Goal: Information Seeking & Learning: Compare options

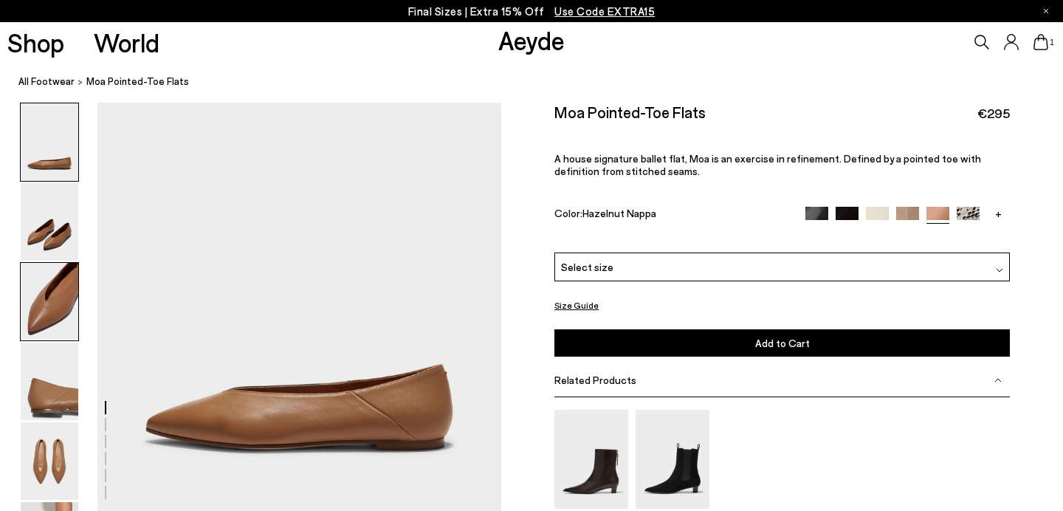
click at [64, 294] on img at bounding box center [50, 301] width 58 height 77
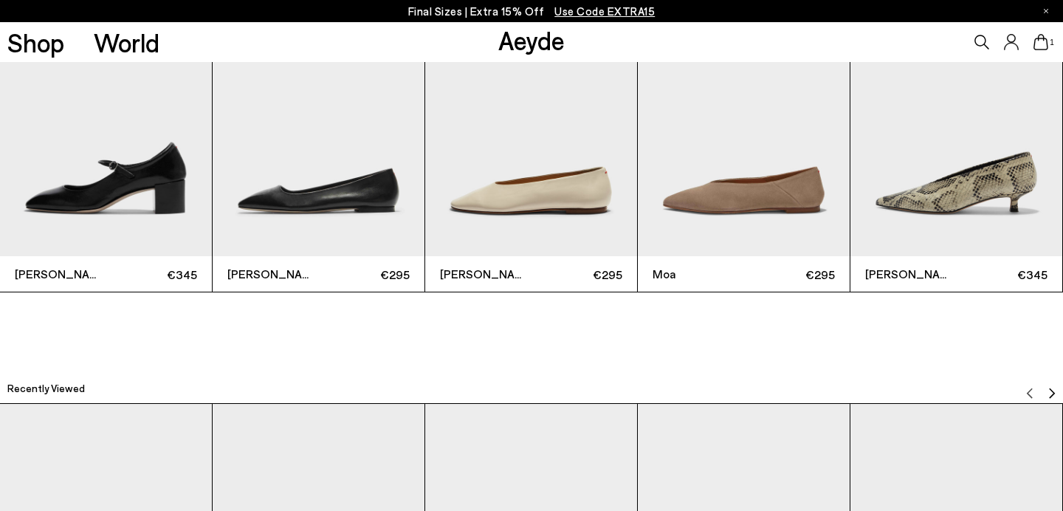
scroll to position [3352, 0]
click at [485, 173] on img "3 / 6" at bounding box center [531, 114] width 212 height 283
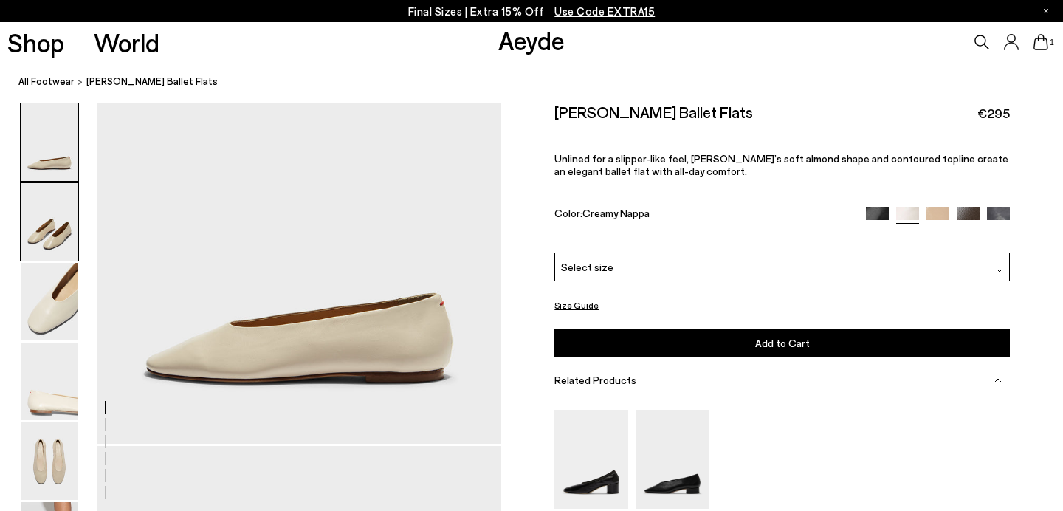
click at [49, 210] on img at bounding box center [50, 221] width 58 height 77
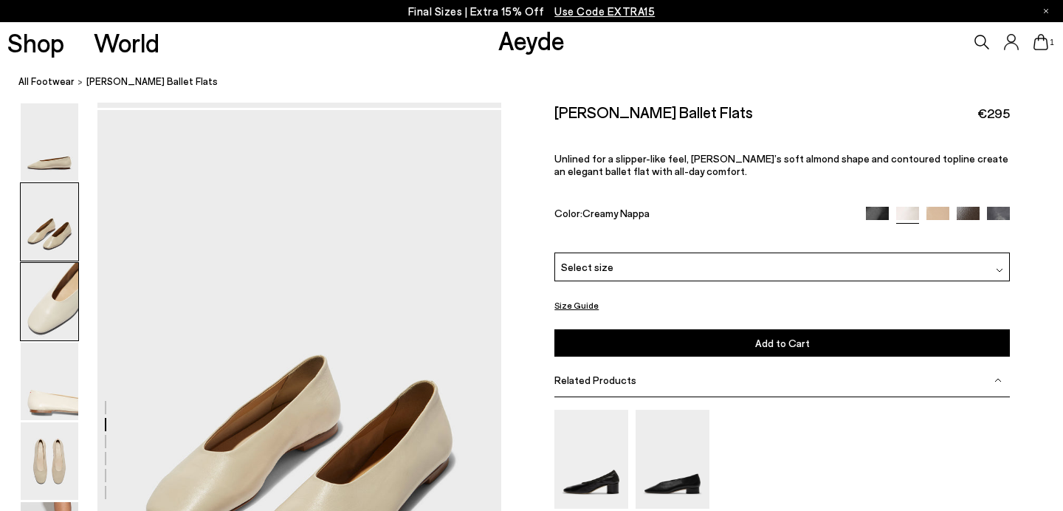
scroll to position [412, 0]
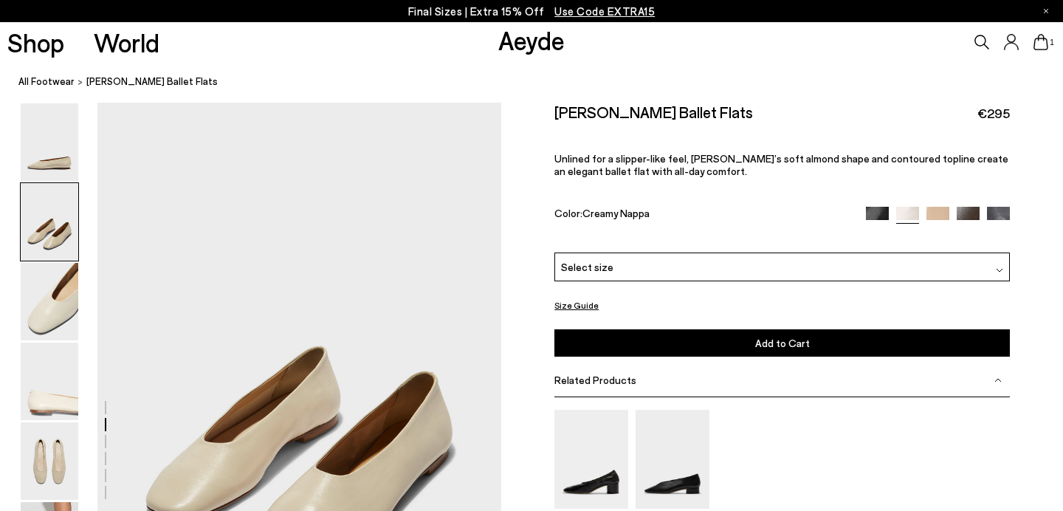
click at [930, 206] on img at bounding box center [937, 217] width 23 height 23
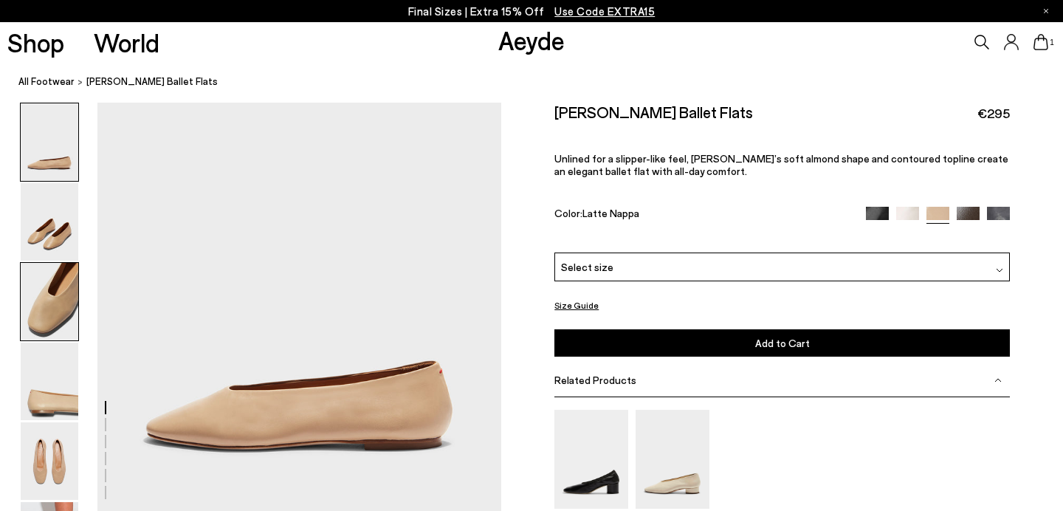
click at [53, 307] on img at bounding box center [50, 301] width 58 height 77
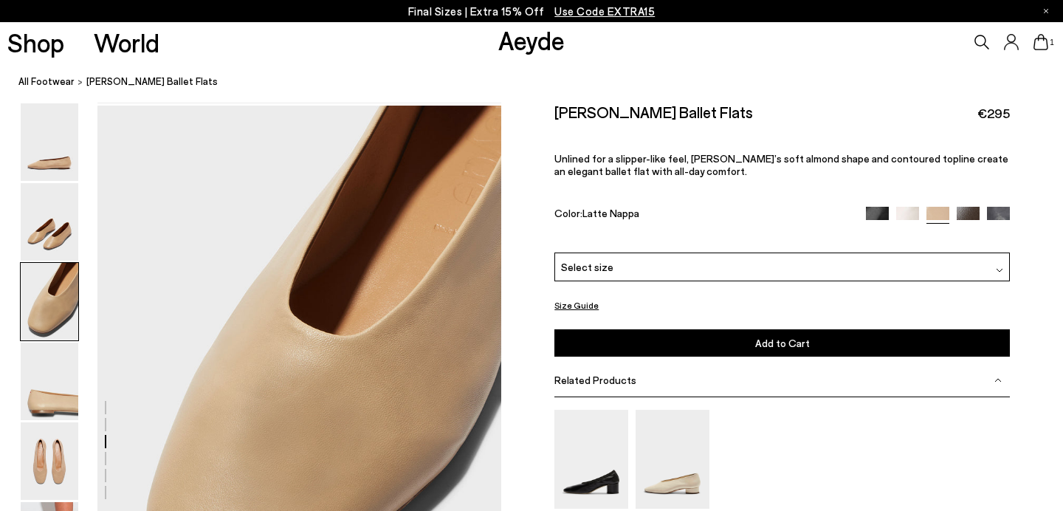
scroll to position [953, 0]
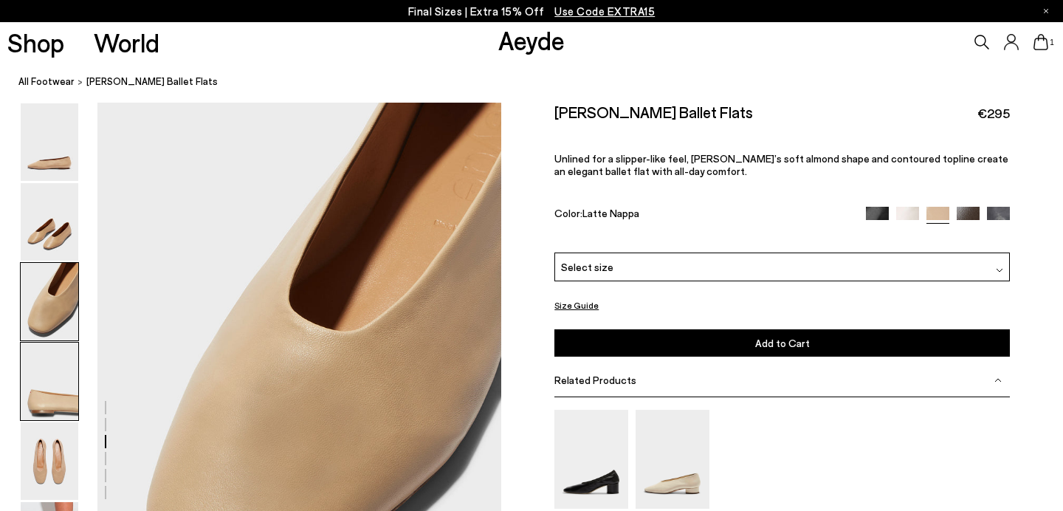
click at [56, 404] on img at bounding box center [50, 380] width 58 height 77
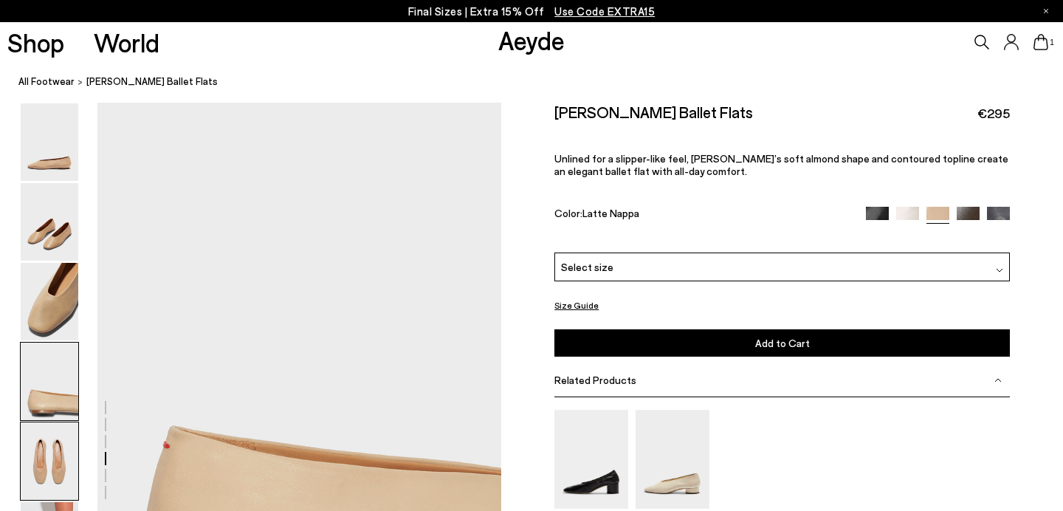
click at [49, 449] on img at bounding box center [50, 460] width 58 height 77
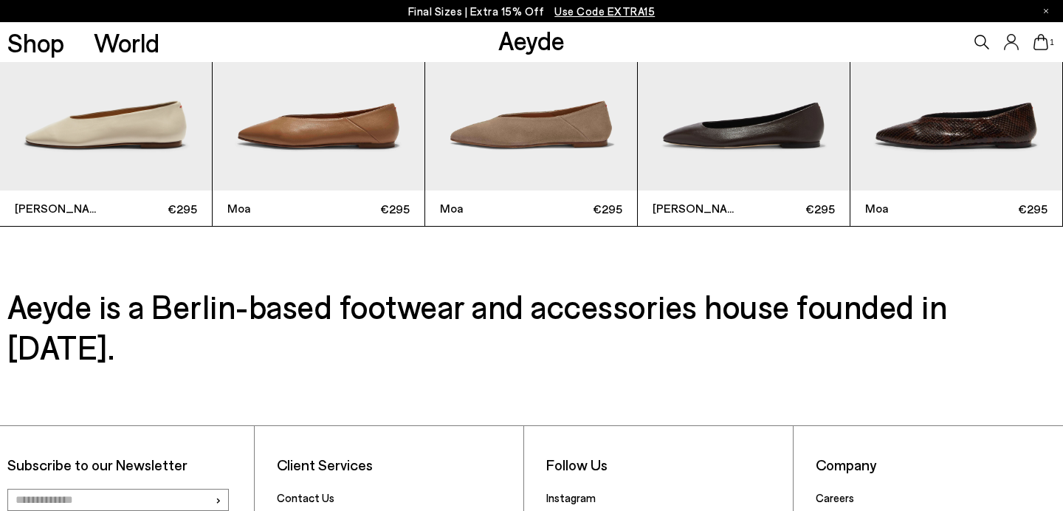
scroll to position [3847, 0]
